Goal: Find specific page/section: Find specific page/section

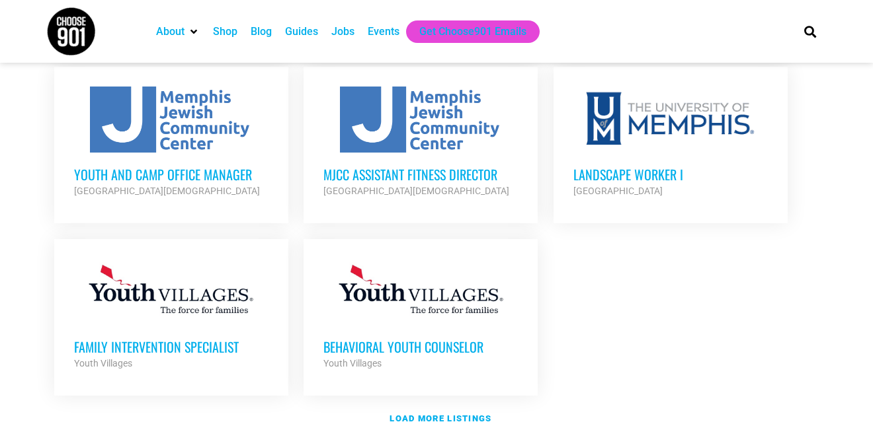
scroll to position [1587, 0]
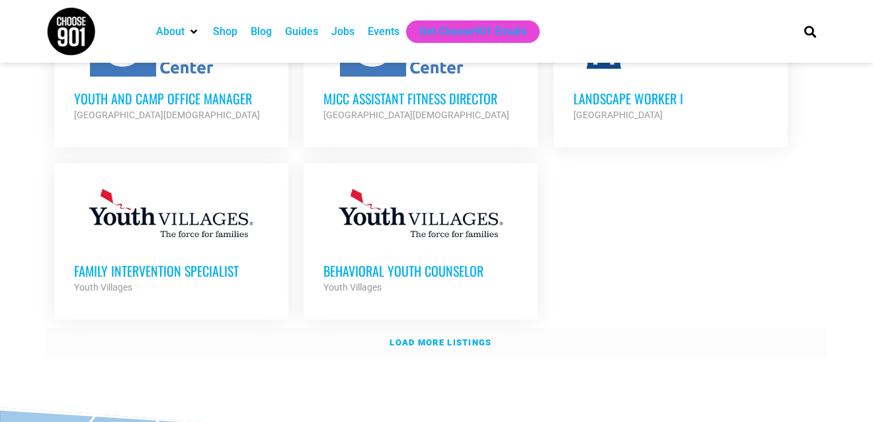
click at [450, 338] on strong "Load more listings" at bounding box center [440, 343] width 102 height 10
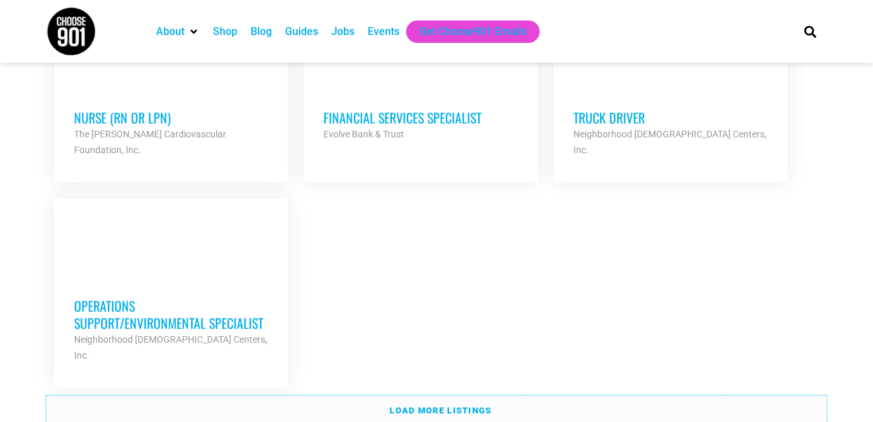
scroll to position [2909, 0]
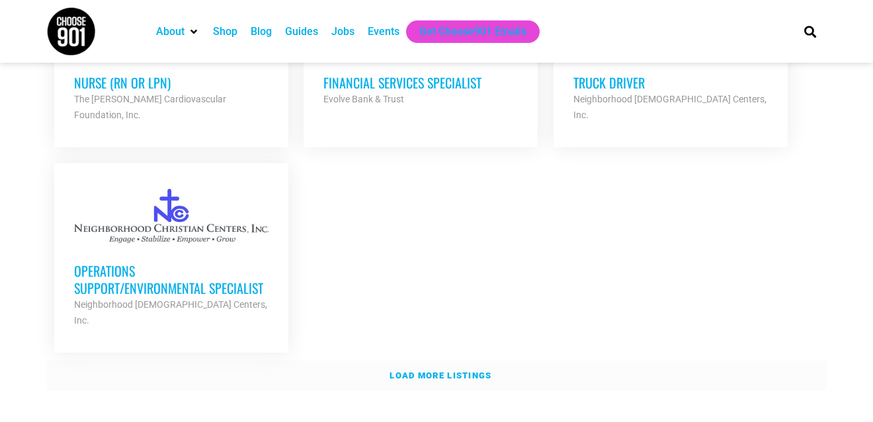
click at [508, 361] on link "Load more listings" at bounding box center [436, 376] width 780 height 30
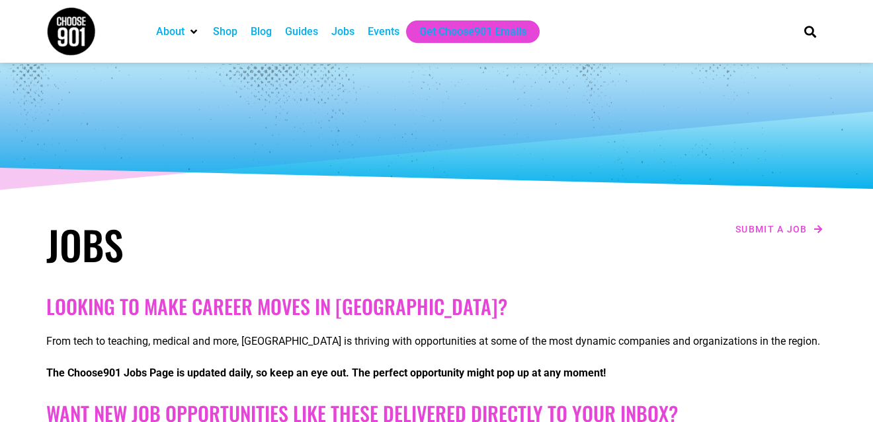
scroll to position [0, 0]
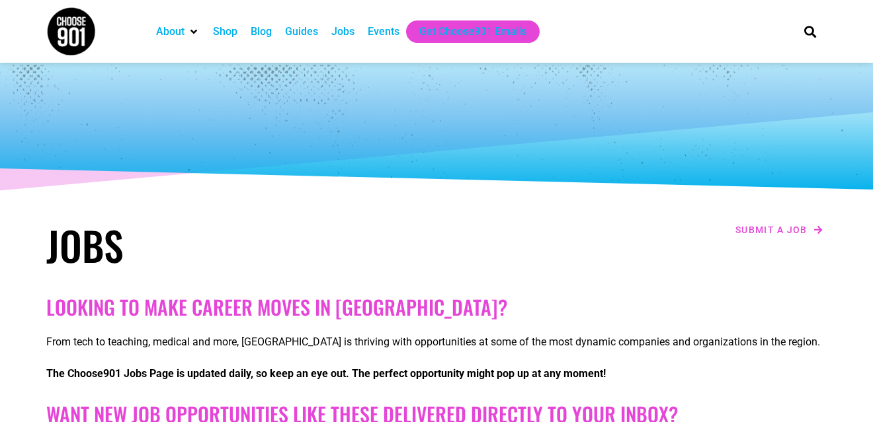
click at [343, 29] on div "Jobs" at bounding box center [342, 32] width 23 height 16
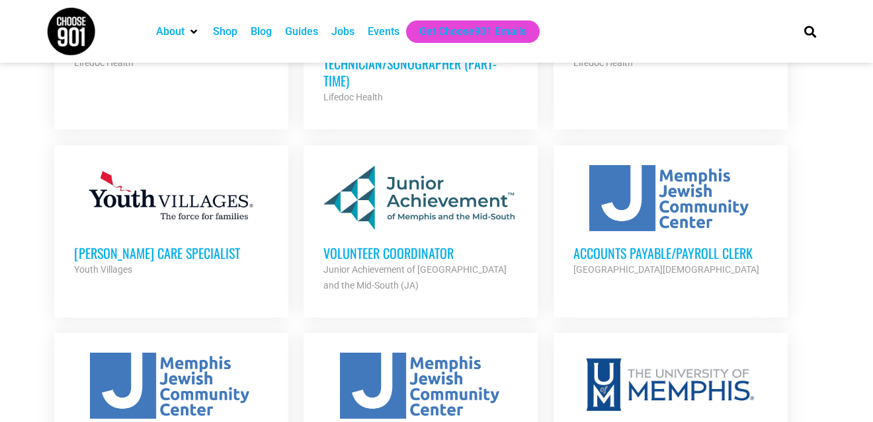
scroll to position [1190, 0]
